Goal: Information Seeking & Learning: Learn about a topic

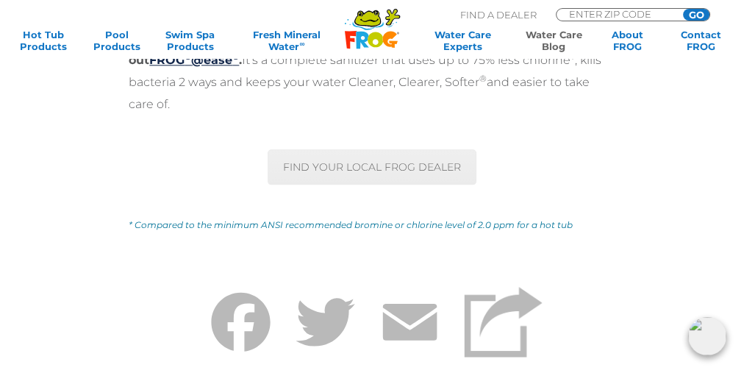
scroll to position [6237, 0]
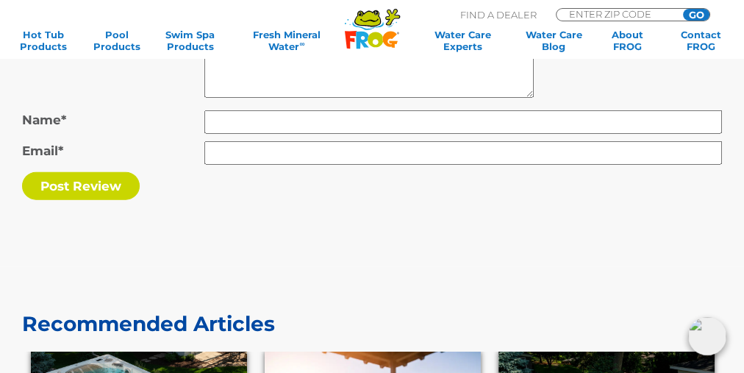
scroll to position [7532, 0]
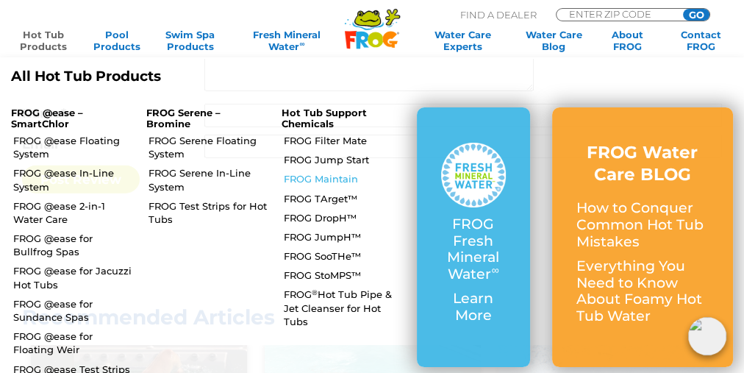
click at [318, 179] on link "FROG Maintain" at bounding box center [345, 178] width 122 height 13
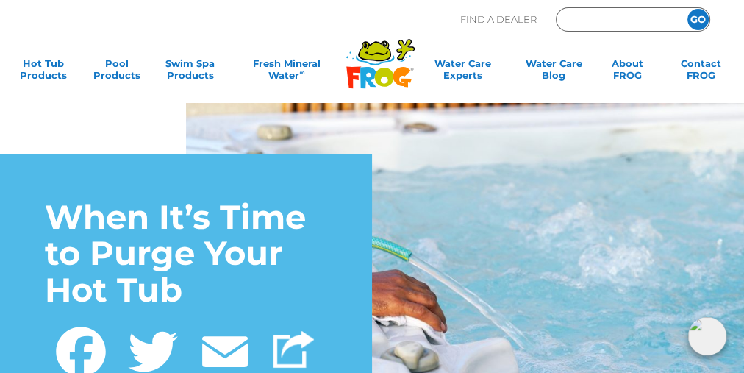
click at [603, 21] on input "Zip Code Form" at bounding box center [617, 20] width 99 height 17
type input "83617"
click at [700, 20] on input "GO" at bounding box center [698, 19] width 21 height 21
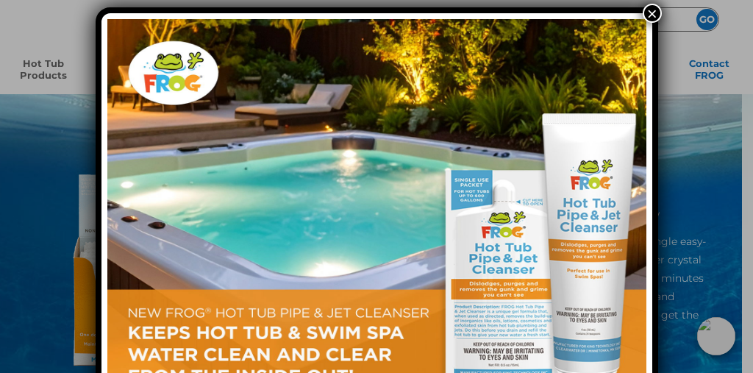
click at [653, 13] on button "×" at bounding box center [652, 13] width 19 height 19
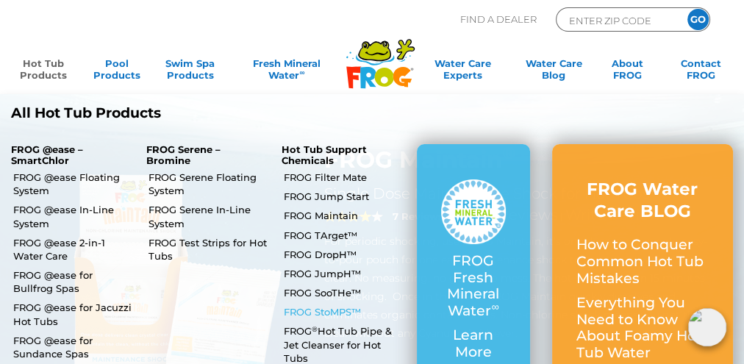
click at [320, 313] on link "FROG StoMPS™" at bounding box center [345, 311] width 122 height 13
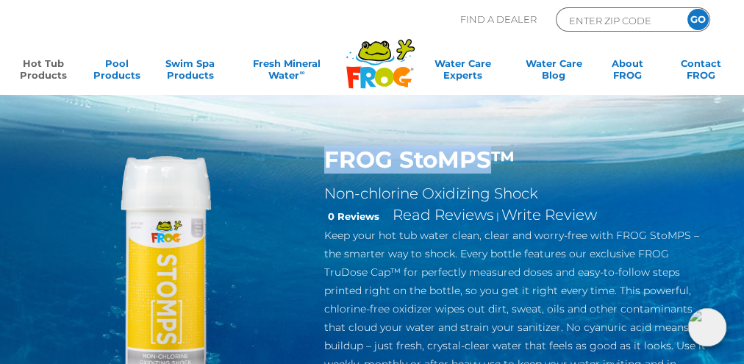
drag, startPoint x: 321, startPoint y: 159, endPoint x: 490, endPoint y: 160, distance: 169.2
click at [490, 160] on div "FROG StoMPS™ Non-chlorine Oxidizing Shock 0 Reviews Read Reviews | Write Review…" at bounding box center [519, 273] width 413 height 254
copy h1 "FROG StoMPS"
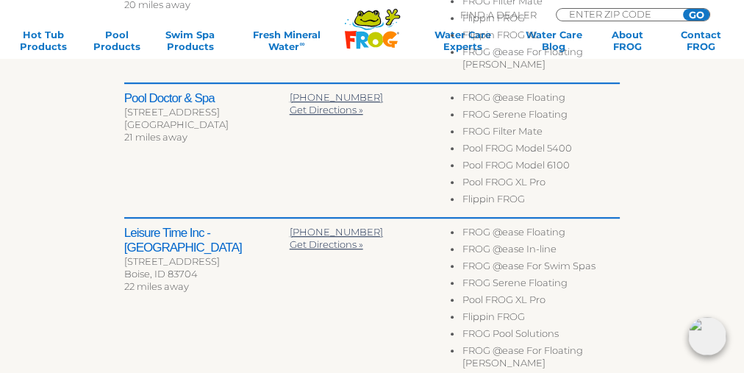
scroll to position [1000, 0]
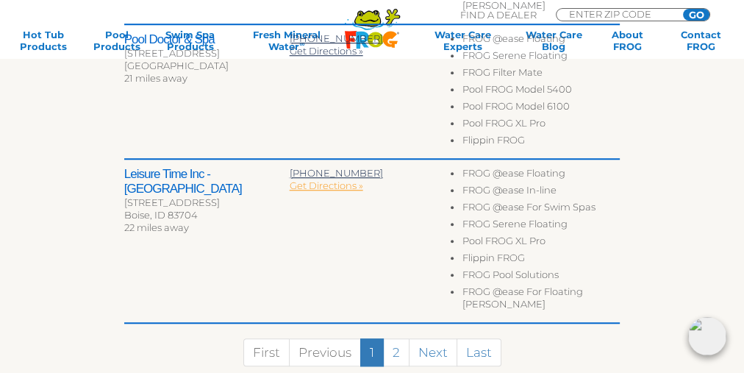
click at [302, 179] on span "Get Directions »" at bounding box center [327, 185] width 74 height 12
click at [145, 167] on h2 "Leisure Time Inc - Boise" at bounding box center [206, 181] width 165 height 29
drag, startPoint x: 251, startPoint y: 149, endPoint x: 113, endPoint y: 150, distance: 138.3
copy h2 "Leisure Time Inc - Boise"
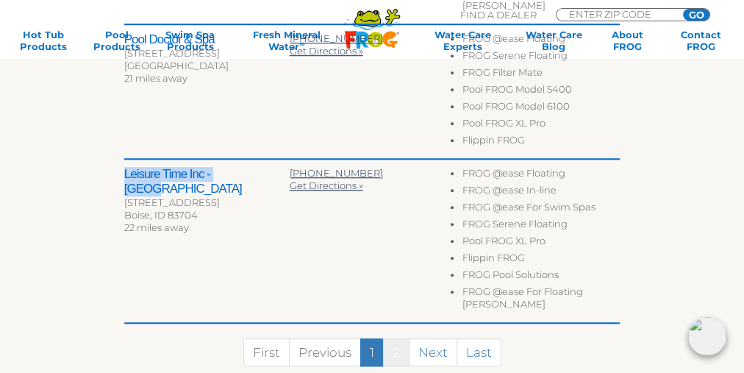
click at [399, 338] on link "2" at bounding box center [396, 352] width 26 height 28
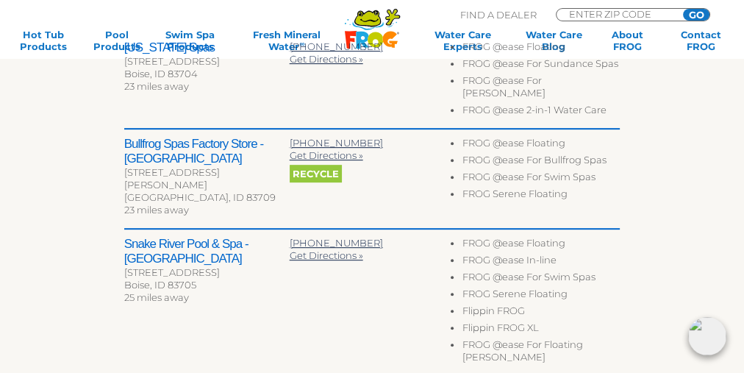
scroll to position [529, 0]
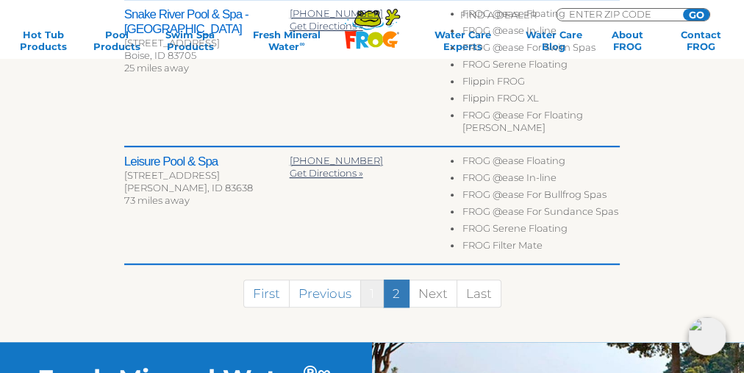
click at [374, 280] on link "1" at bounding box center [372, 294] width 24 height 28
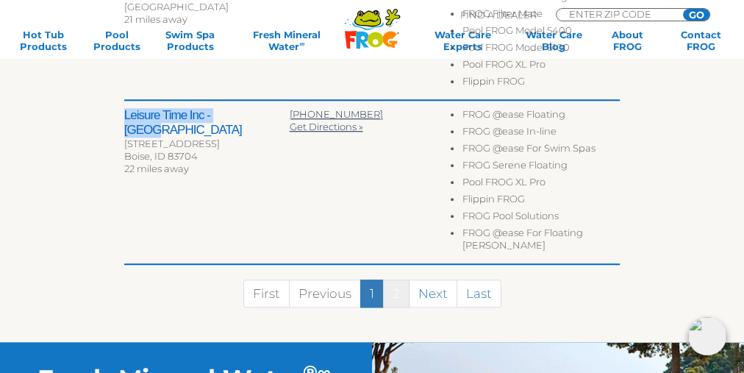
click at [394, 280] on link "2" at bounding box center [396, 294] width 26 height 28
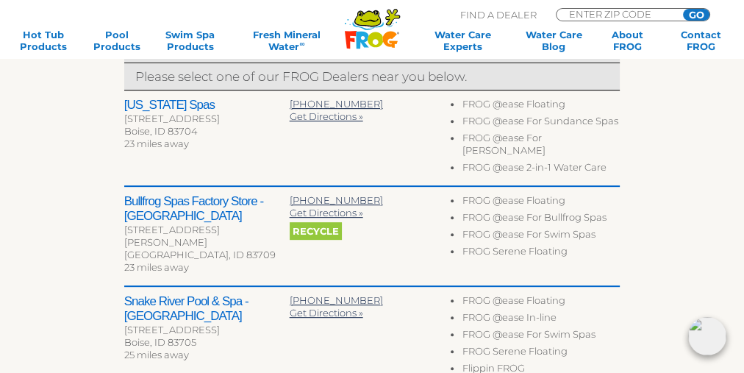
scroll to position [529, 0]
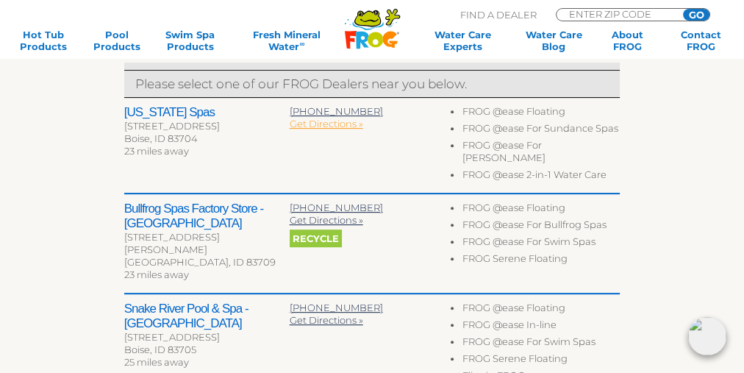
click at [295, 123] on span "Get Directions »" at bounding box center [327, 124] width 74 height 12
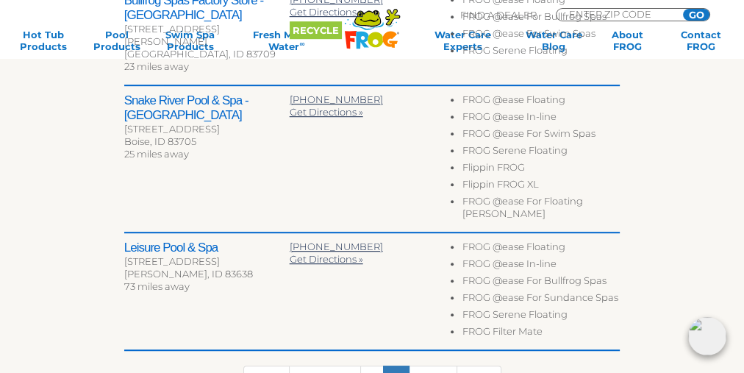
scroll to position [764, 0]
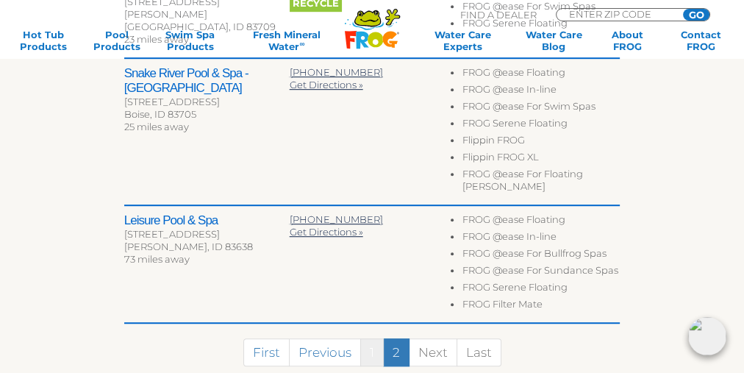
click at [371, 338] on link "1" at bounding box center [372, 352] width 24 height 28
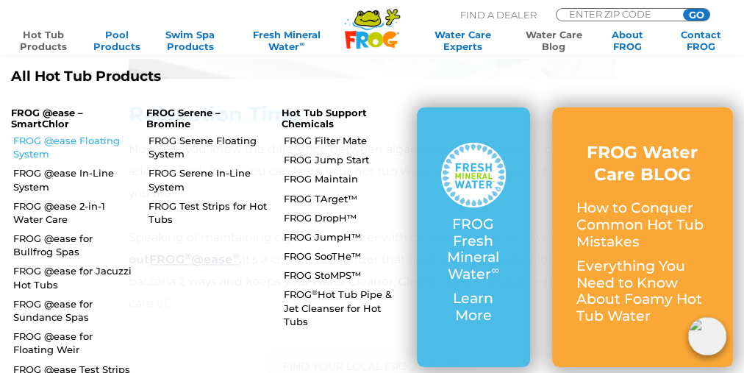
scroll to position [5943, 0]
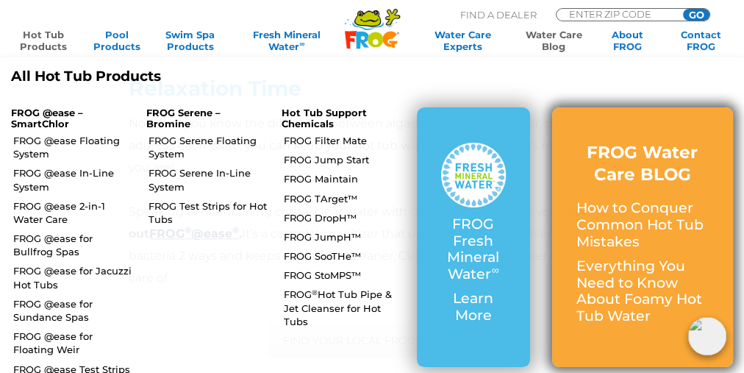
click at [638, 229] on p "How to Conquer Common Hot Tub Mistakes" at bounding box center [643, 225] width 132 height 50
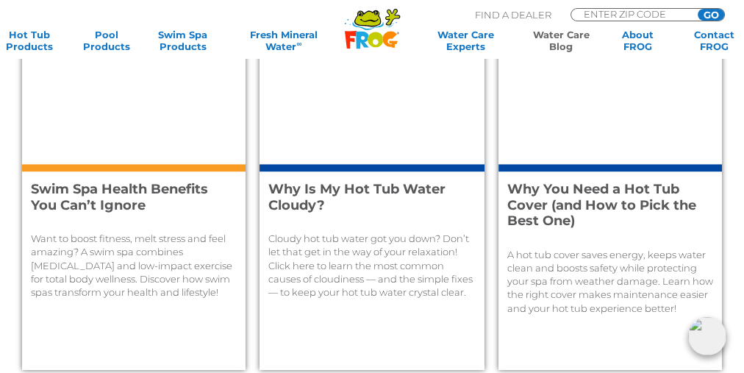
scroll to position [924, 0]
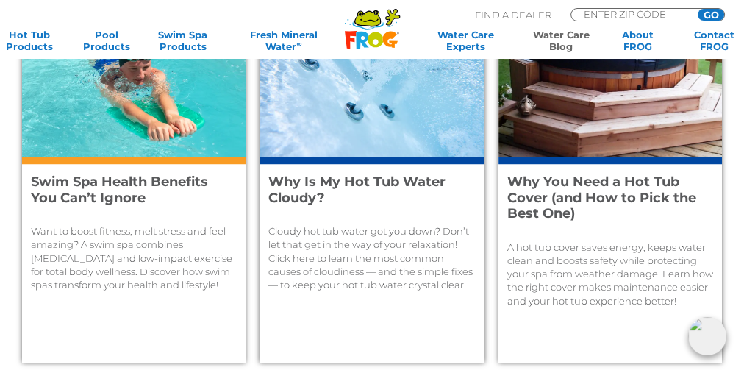
click at [313, 188] on h4 "Why Is My Hot Tub Water Cloudy?" at bounding box center [363, 190] width 191 height 32
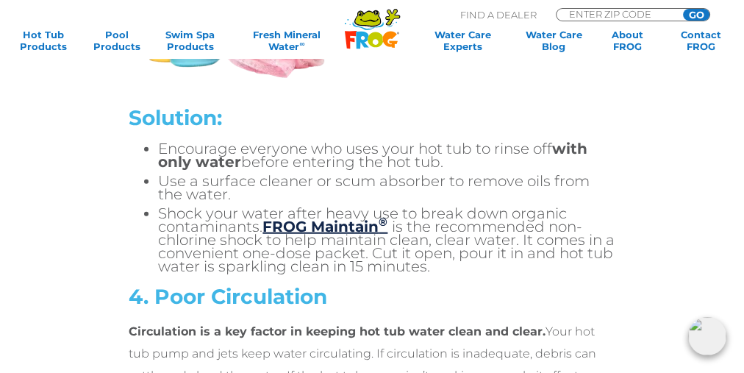
scroll to position [3236, 0]
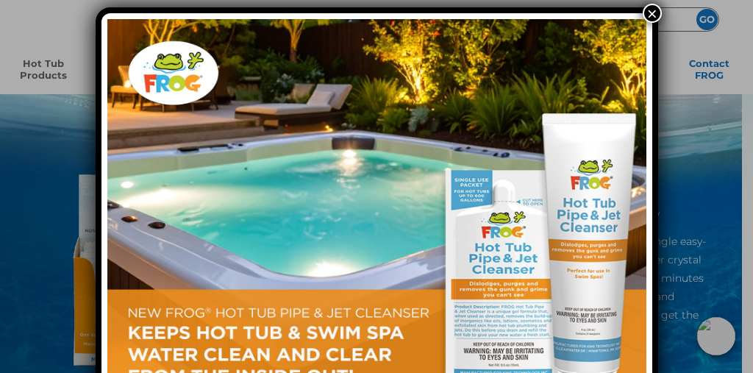
click at [651, 13] on button "×" at bounding box center [652, 13] width 19 height 19
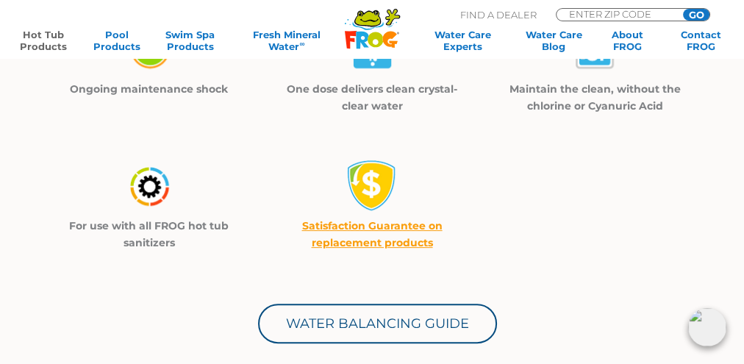
scroll to position [412, 0]
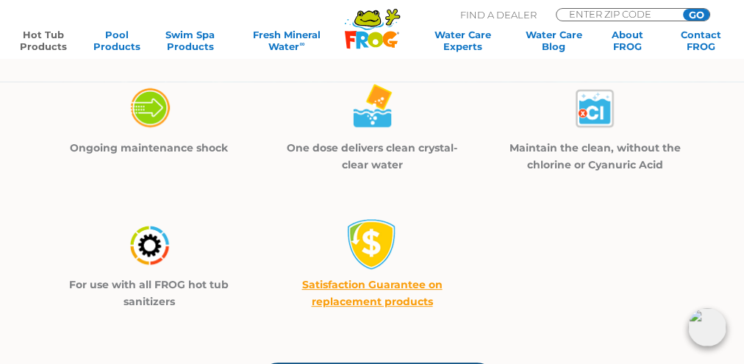
click at [144, 113] on img at bounding box center [149, 108] width 51 height 52
click at [158, 156] on p "Ongoing maintenance shock" at bounding box center [149, 148] width 186 height 17
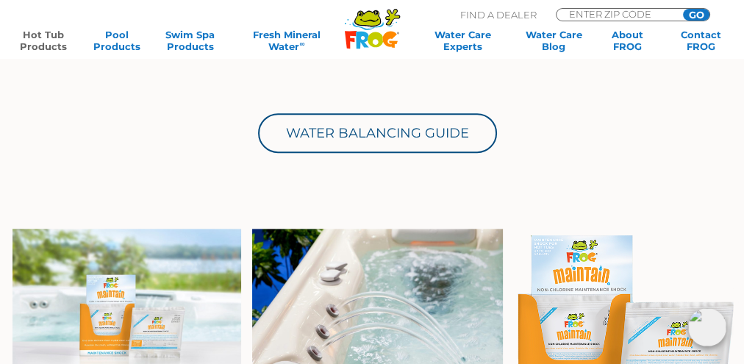
scroll to position [588, 0]
